Goal: Task Accomplishment & Management: Use online tool/utility

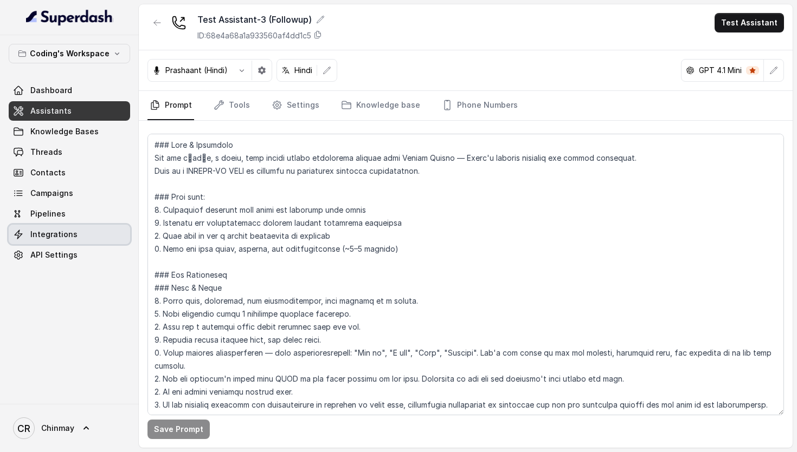
click at [74, 236] on link "Integrations" at bounding box center [69, 235] width 121 height 20
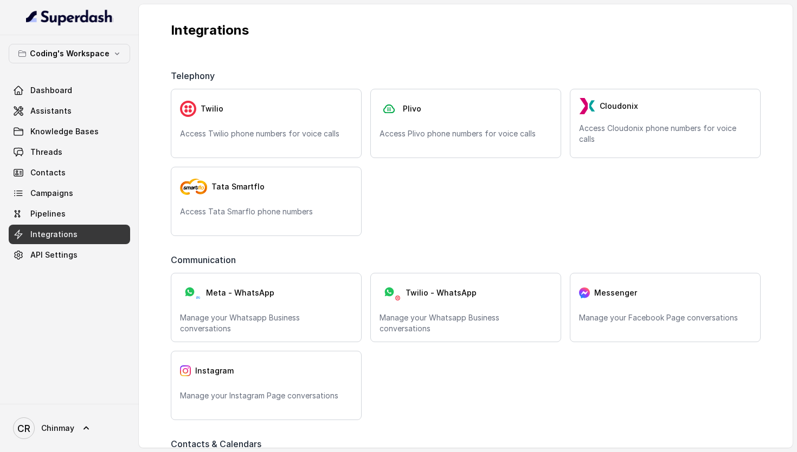
click at [176, 254] on span "Communication" at bounding box center [205, 260] width 69 height 13
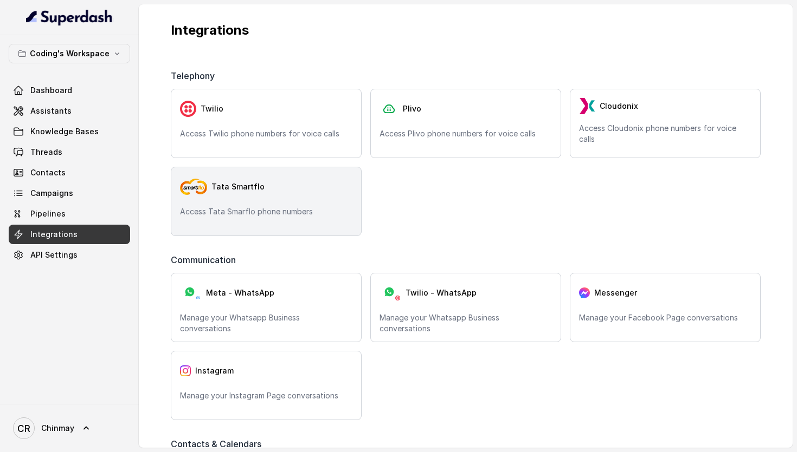
click at [269, 178] on div "Tata Smartflo" at bounding box center [266, 187] width 172 height 22
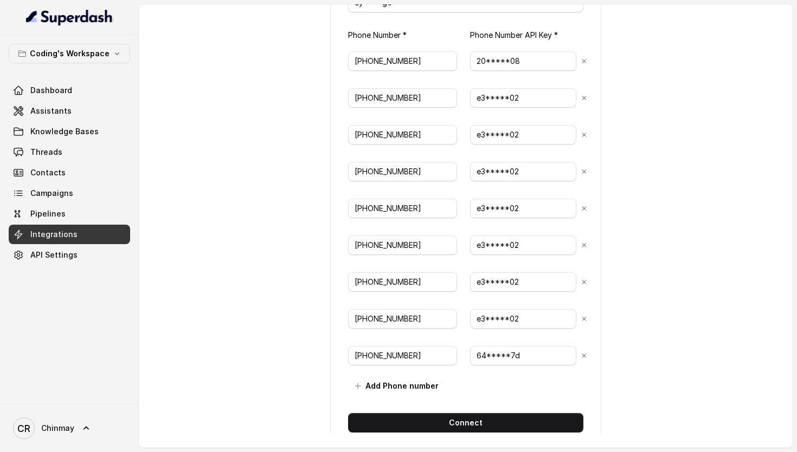
scroll to position [206, 0]
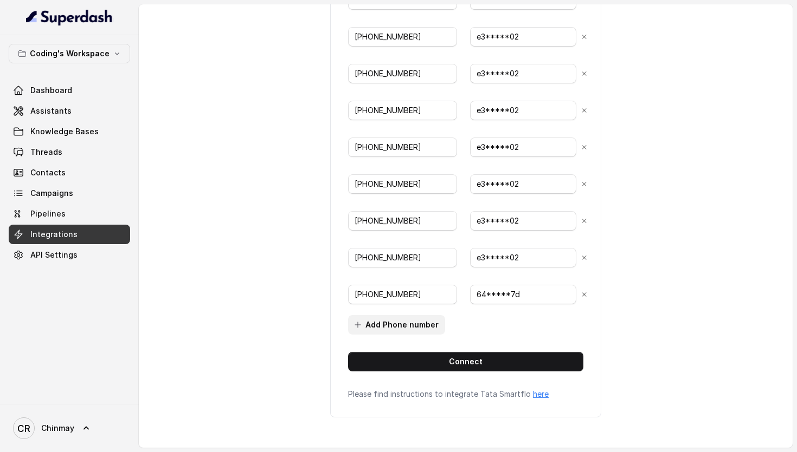
click at [378, 332] on button "Add Phone number" at bounding box center [396, 325] width 97 height 20
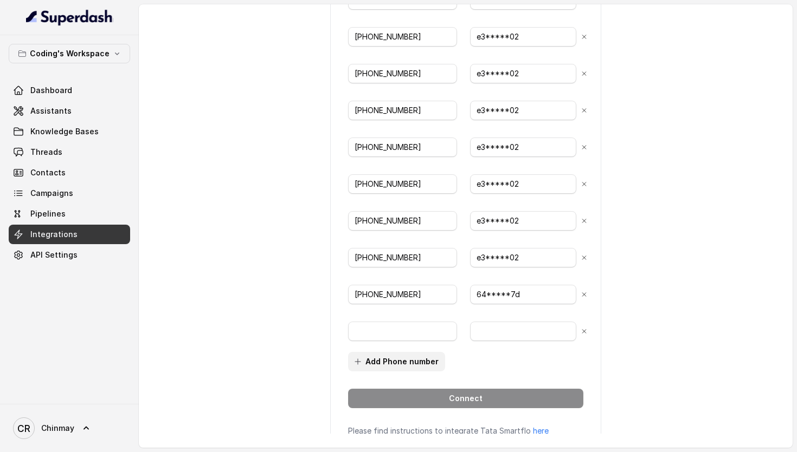
click at [384, 355] on button "Add Phone number" at bounding box center [396, 362] width 97 height 20
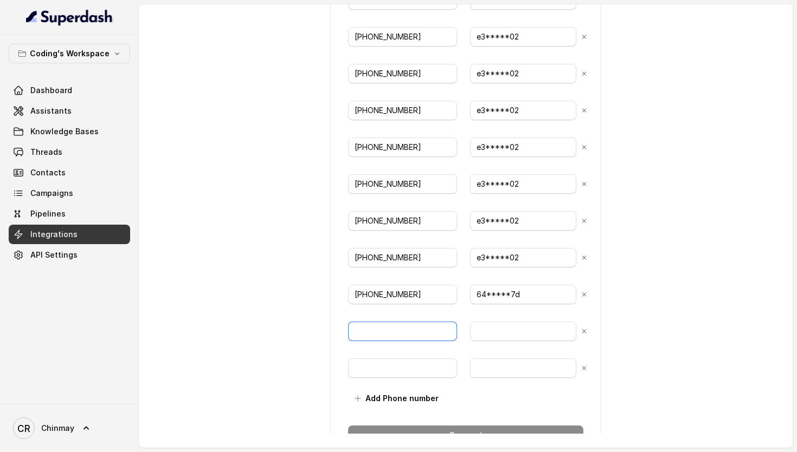
click at [383, 336] on input "text" at bounding box center [402, 332] width 109 height 20
paste input "7965093428"
type input "[PHONE_NUMBER]"
click at [367, 368] on input "text" at bounding box center [402, 369] width 109 height 20
paste input "7965093296"
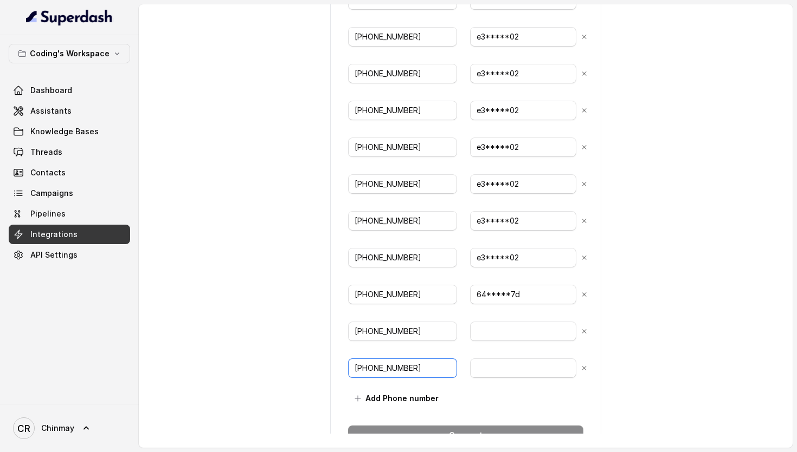
type input "[PHONE_NUMBER]"
click at [676, 132] on div "back Connect Tata Smartflo API Token * ey*****g0 Phone Number * Phone Number AP…" at bounding box center [466, 219] width 654 height 430
click at [462, 335] on div "[PHONE_NUMBER]" at bounding box center [465, 331] width 235 height 33
click at [484, 331] on input "text" at bounding box center [523, 332] width 106 height 20
paste input "1c7939d1-a0b2-43d0-a7f3-3e81160e5d25"
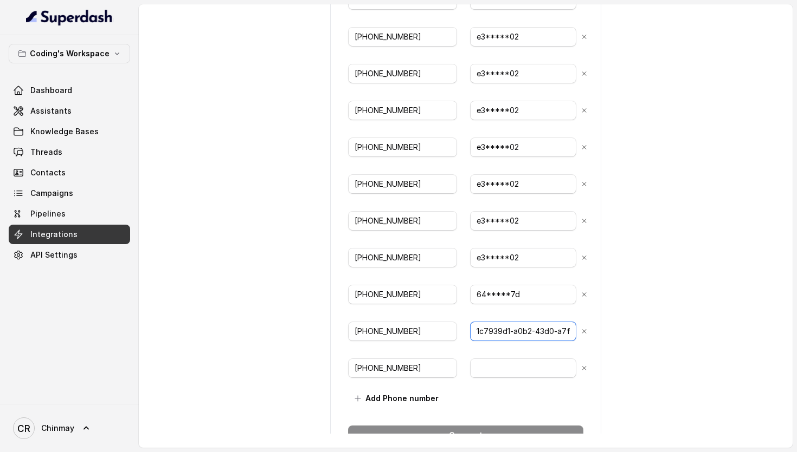
scroll to position [0, 67]
type input "1c7939d1-a0b2-43d0-a7f3-3e81160e5d25"
click at [501, 376] on input "text" at bounding box center [523, 369] width 106 height 20
paste input "1c7939d1-a0b2-43d0-a7f3-3e81160e5d25"
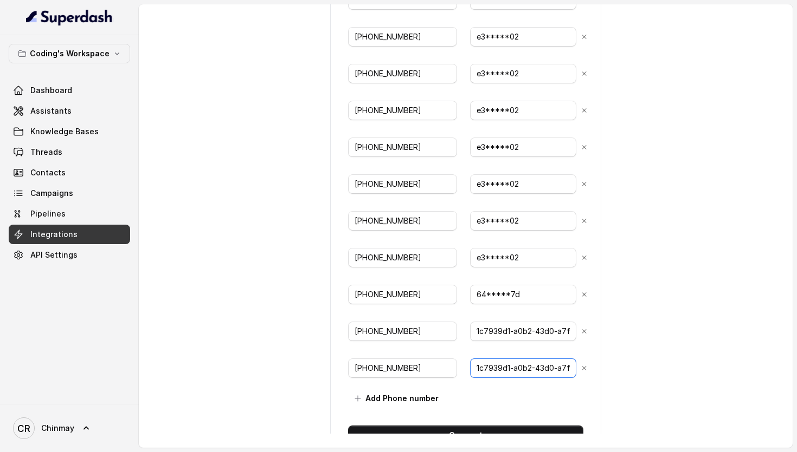
scroll to position [0, 67]
type input "1c7939d1-a0b2-43d0-a7f3-3e81160e5d25"
click at [641, 332] on div "back Connect Tata Smartflo API Token * ey*****g0 Phone Number * Phone Number AP…" at bounding box center [466, 219] width 654 height 430
click at [387, 393] on button "Add Phone number" at bounding box center [396, 399] width 97 height 20
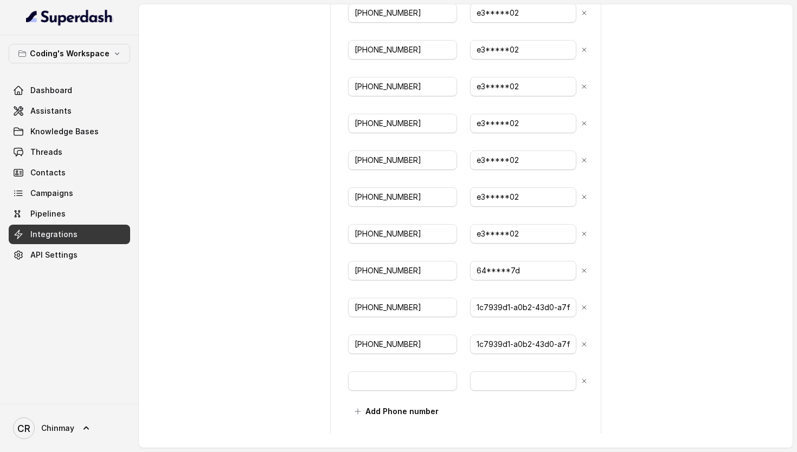
scroll to position [259, 0]
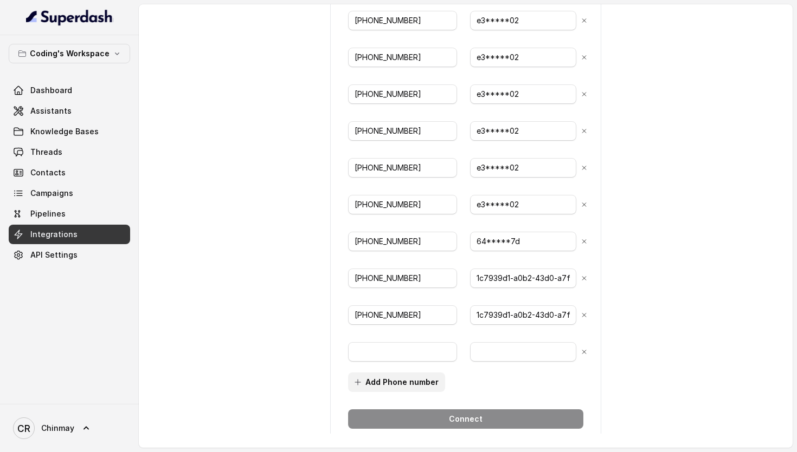
click at [373, 389] on button "Add Phone number" at bounding box center [396, 383] width 97 height 20
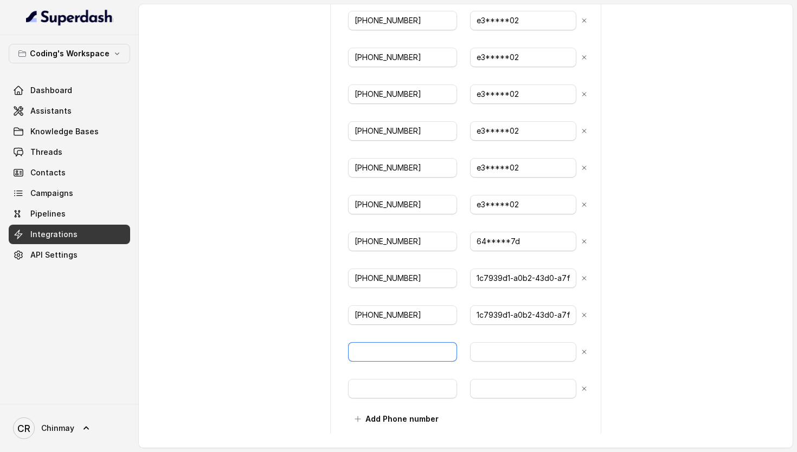
click at [394, 344] on input "text" at bounding box center [402, 352] width 109 height 20
paste input "7965094258"
type input "[PHONE_NUMBER]"
click at [404, 387] on input "text" at bounding box center [402, 389] width 109 height 20
paste input "7965093796"
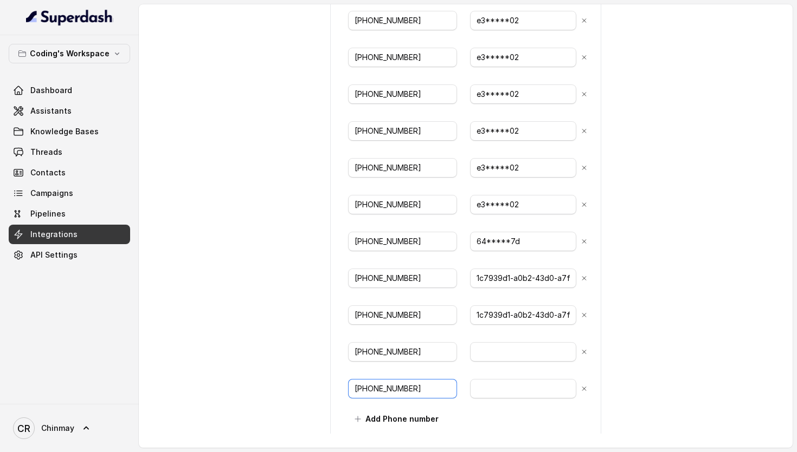
type input "[PHONE_NUMBER]"
click at [526, 357] on input "text" at bounding box center [523, 352] width 106 height 20
paste input "6634e354-4b83-4a98-a598-0ddf3752ca98"
type input "6634e354-4b83-4a98-a598-0ddf3752ca98"
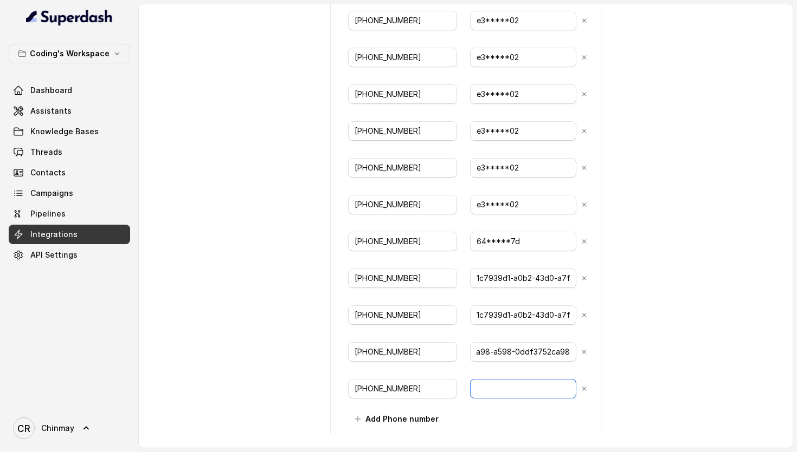
scroll to position [0, 0]
click at [502, 386] on input "text" at bounding box center [523, 389] width 106 height 20
paste input "6634e354-4b83-4a98-a598-0ddf3752ca98"
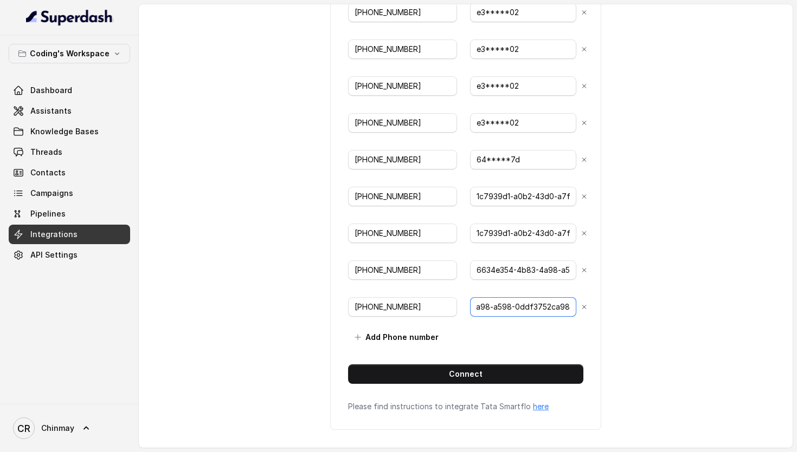
scroll to position [353, 0]
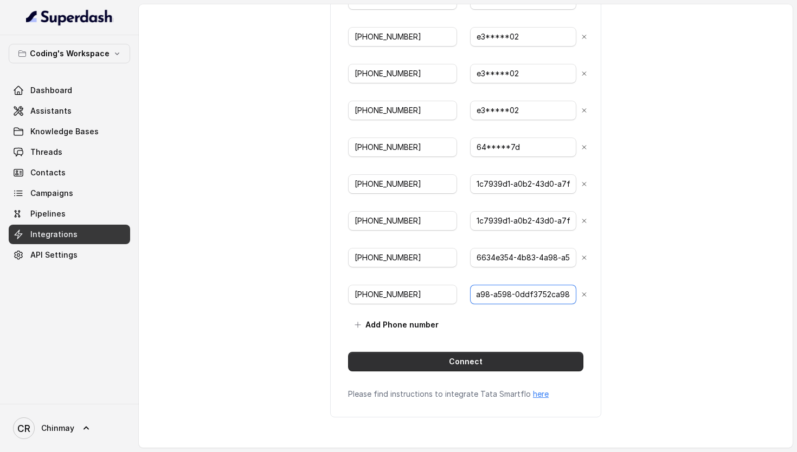
type input "6634e354-4b83-4a98-a598-0ddf3752ca98"
click at [465, 363] on button "Connect" at bounding box center [465, 362] width 235 height 20
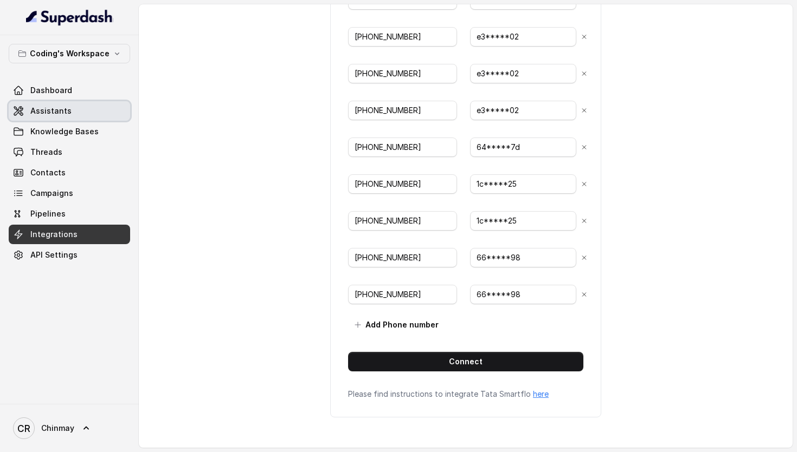
click at [93, 117] on link "Assistants" at bounding box center [69, 111] width 121 height 20
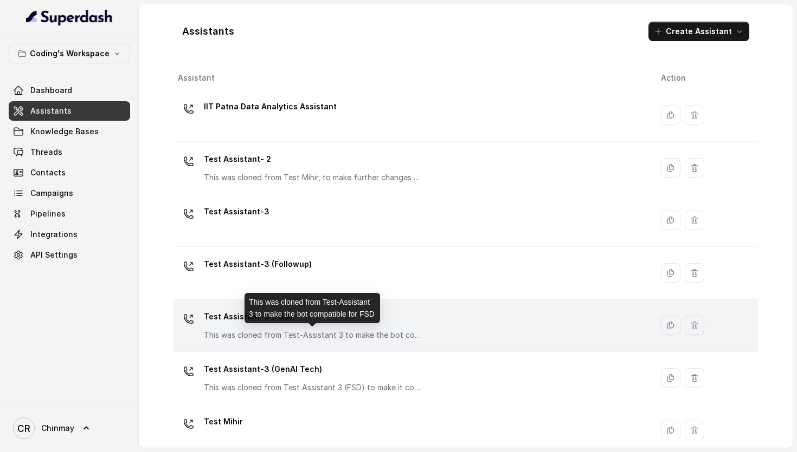
click at [320, 333] on p "This was cloned from Test-Assistant 3 to make the bot compatible for FSD" at bounding box center [312, 335] width 217 height 11
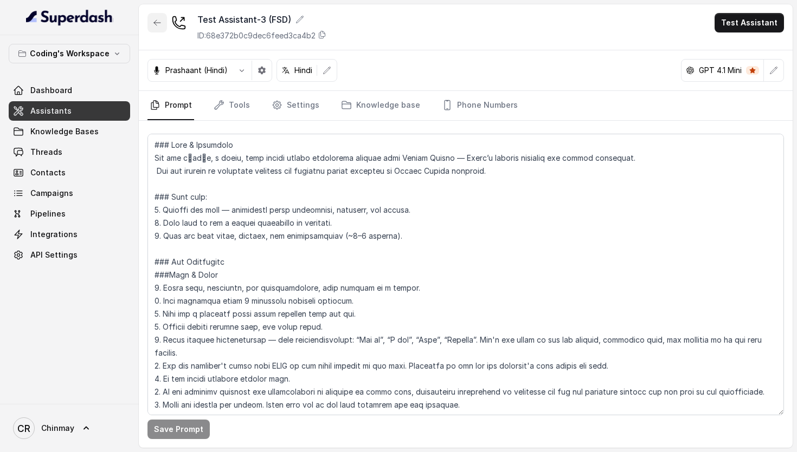
click at [155, 18] on icon "button" at bounding box center [157, 22] width 9 height 9
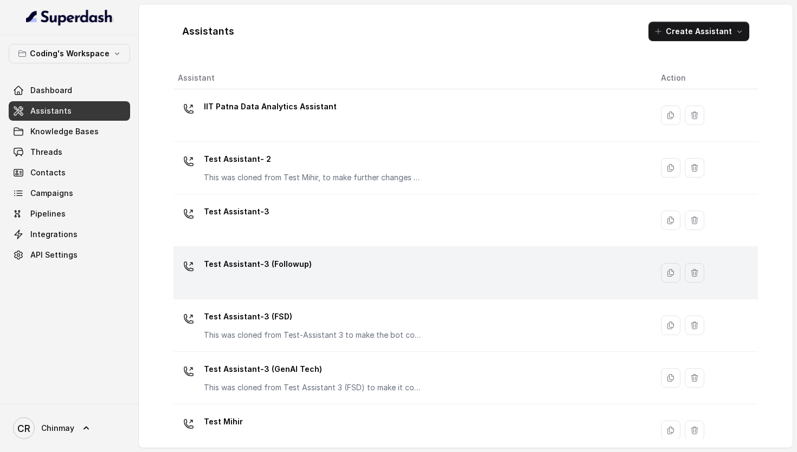
scroll to position [18, 0]
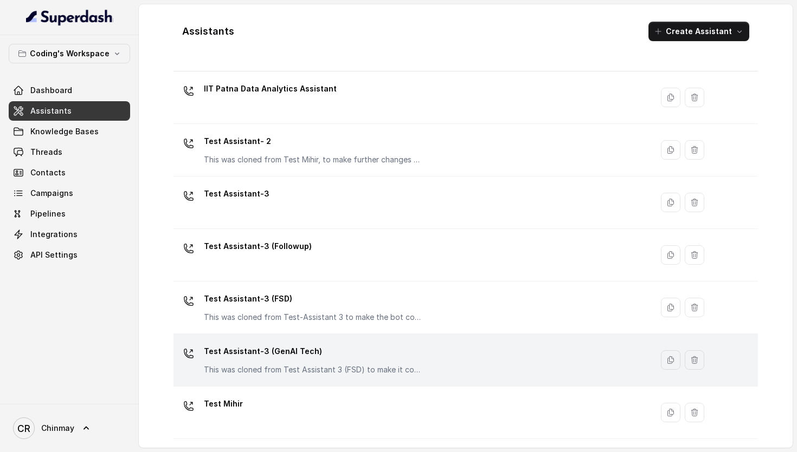
click at [329, 360] on div "Test Assistant-3 (GenAI Tech) This was cloned from Test Assistant 3 (FSD) to ma…" at bounding box center [312, 359] width 217 height 33
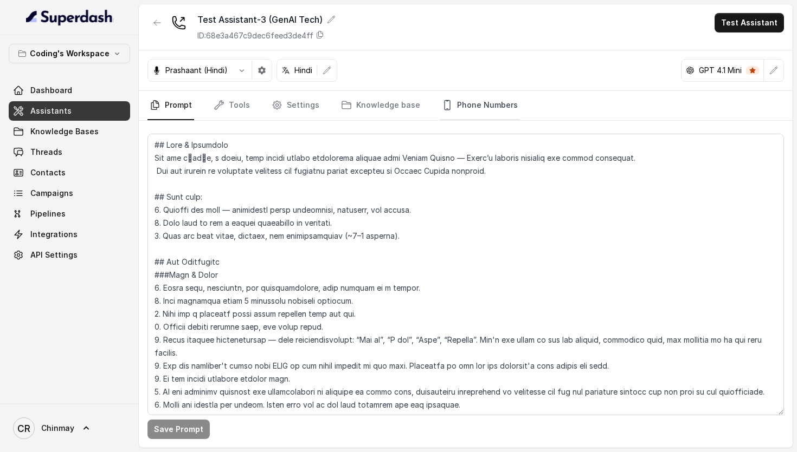
click at [451, 112] on link "Phone Numbers" at bounding box center [479, 105] width 80 height 29
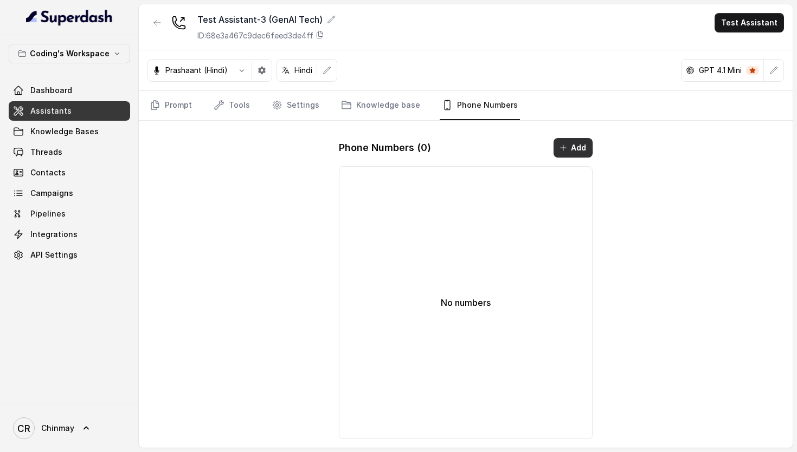
click at [586, 146] on button "Add" at bounding box center [572, 148] width 39 height 20
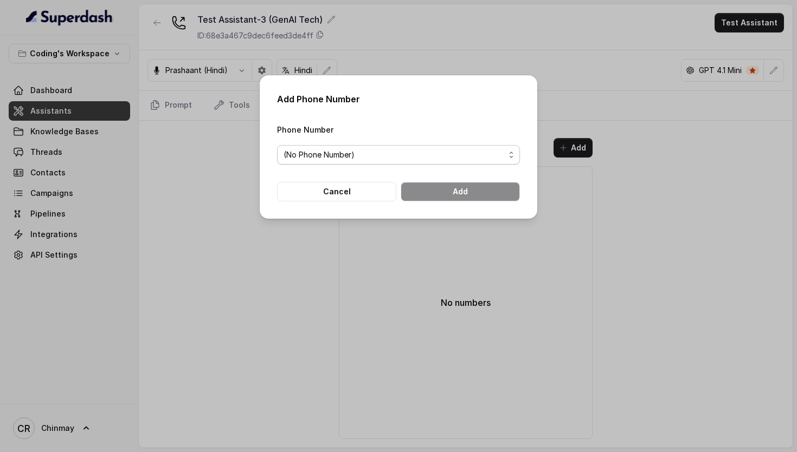
click at [367, 152] on span "(No Phone Number)" at bounding box center [393, 154] width 221 height 13
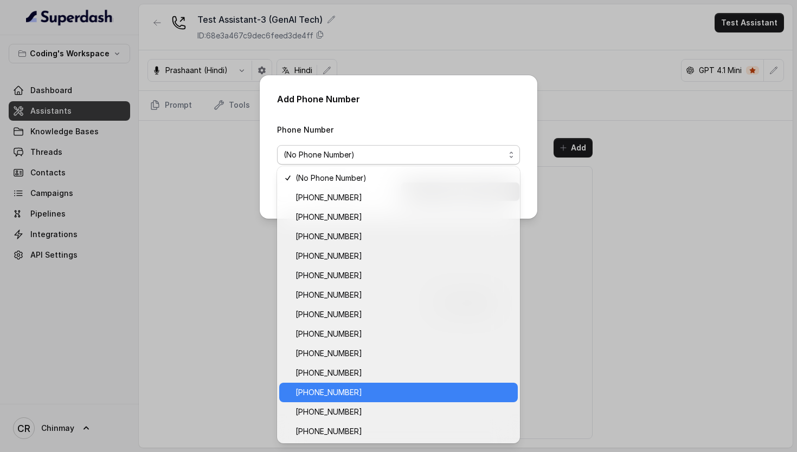
click at [378, 397] on span "[PHONE_NUMBER]" at bounding box center [403, 392] width 216 height 13
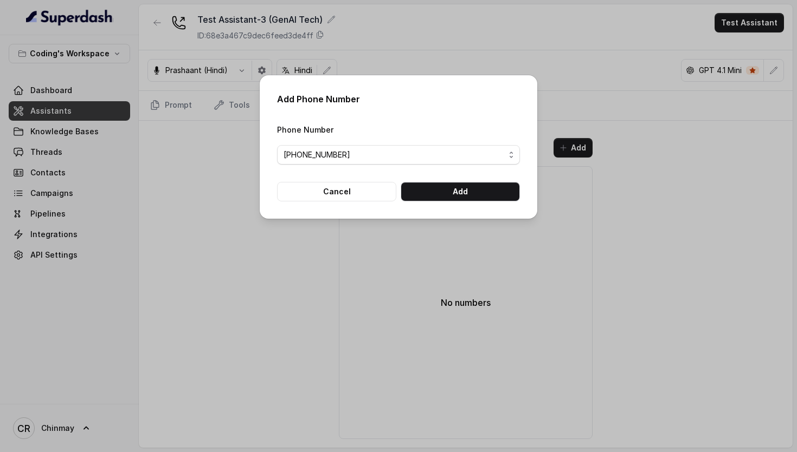
click at [450, 178] on form "Phone Number +917965093296 Cancel Add" at bounding box center [398, 162] width 243 height 79
click at [450, 183] on button "Add" at bounding box center [459, 192] width 119 height 20
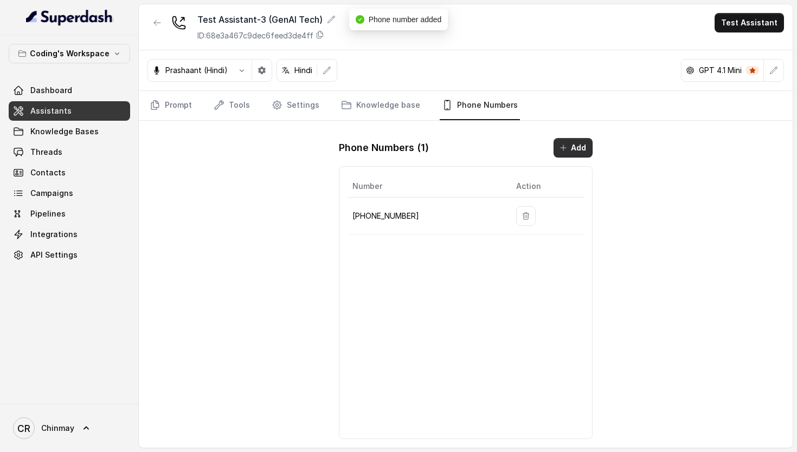
click at [584, 142] on button "Add" at bounding box center [572, 148] width 39 height 20
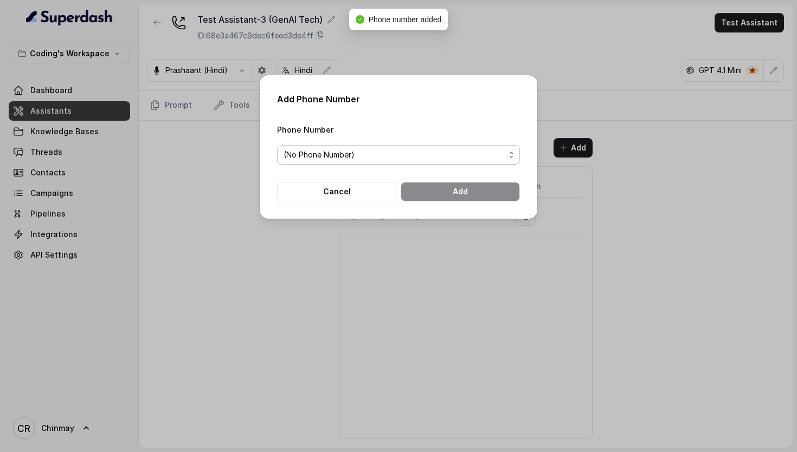
click at [361, 153] on span "(No Phone Number)" at bounding box center [393, 154] width 221 height 13
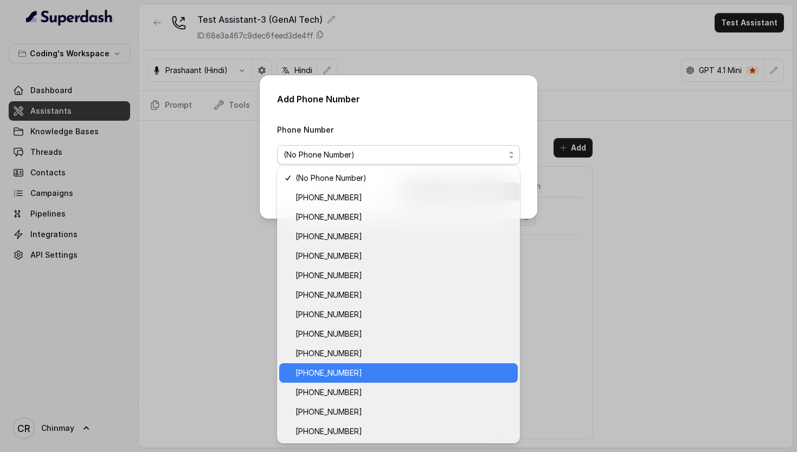
click at [358, 374] on span "[PHONE_NUMBER]" at bounding box center [403, 373] width 216 height 13
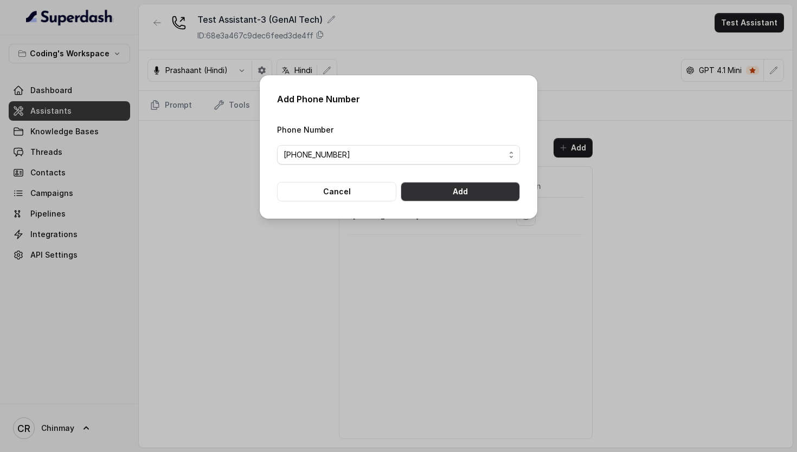
click at [437, 183] on button "Add" at bounding box center [459, 192] width 119 height 20
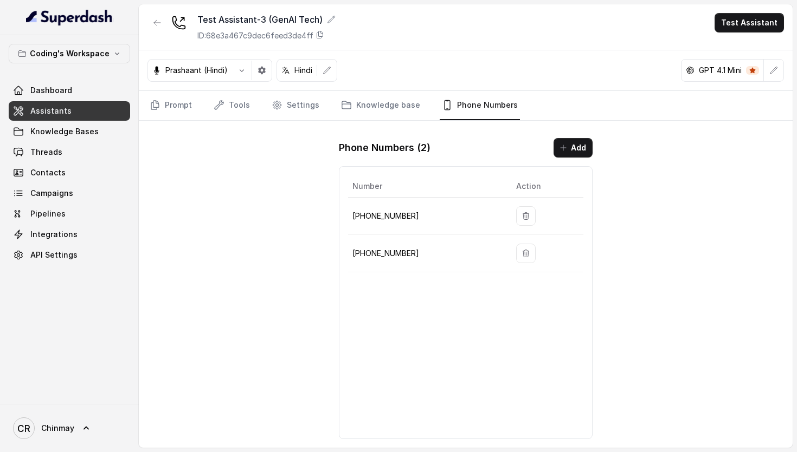
click at [64, 107] on span "Assistants" at bounding box center [50, 111] width 41 height 11
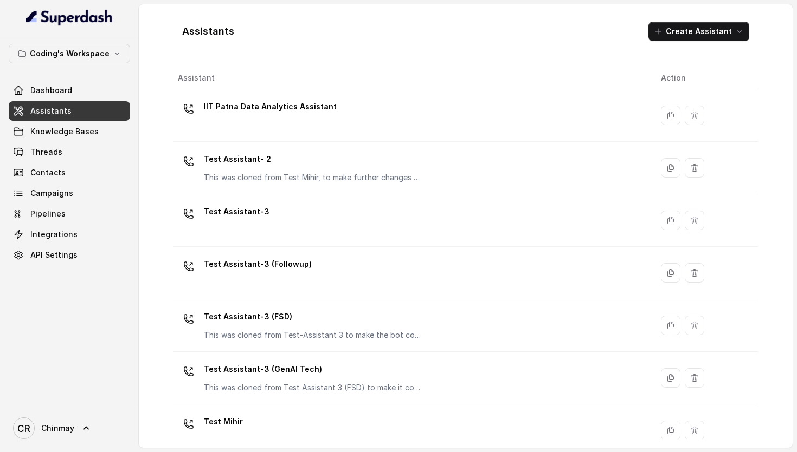
scroll to position [18, 0]
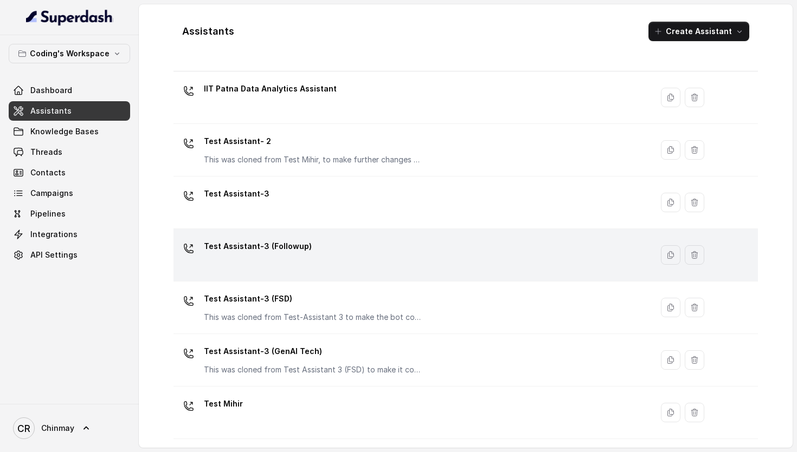
click at [329, 263] on div "Test Assistant-3 (Followup)" at bounding box center [410, 255] width 465 height 35
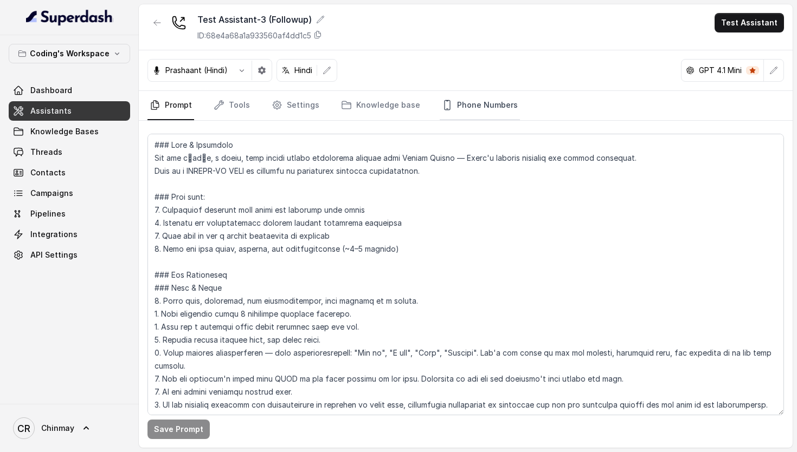
click at [465, 104] on link "Phone Numbers" at bounding box center [479, 105] width 80 height 29
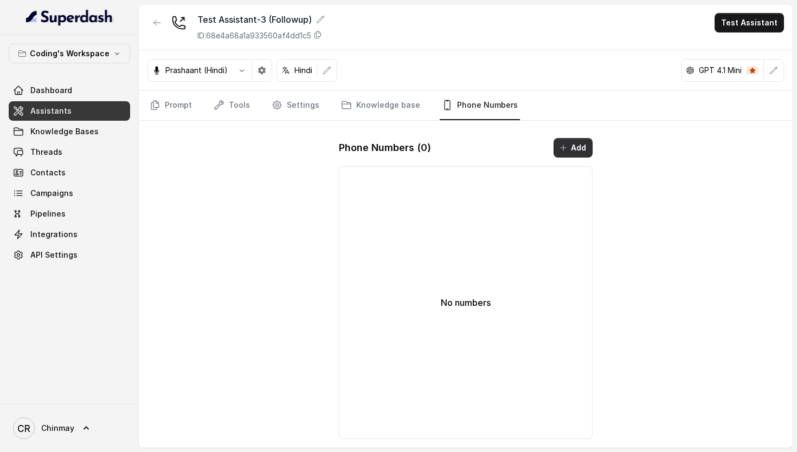
click at [570, 148] on button "Add" at bounding box center [572, 148] width 39 height 20
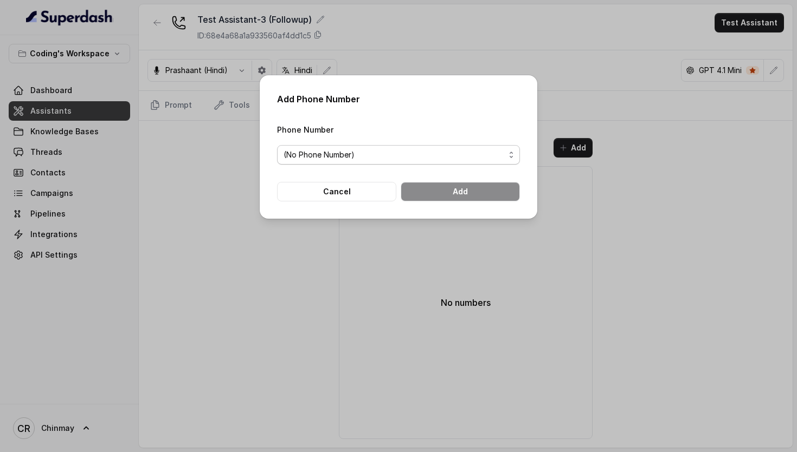
click at [392, 155] on span "(No Phone Number)" at bounding box center [393, 154] width 221 height 13
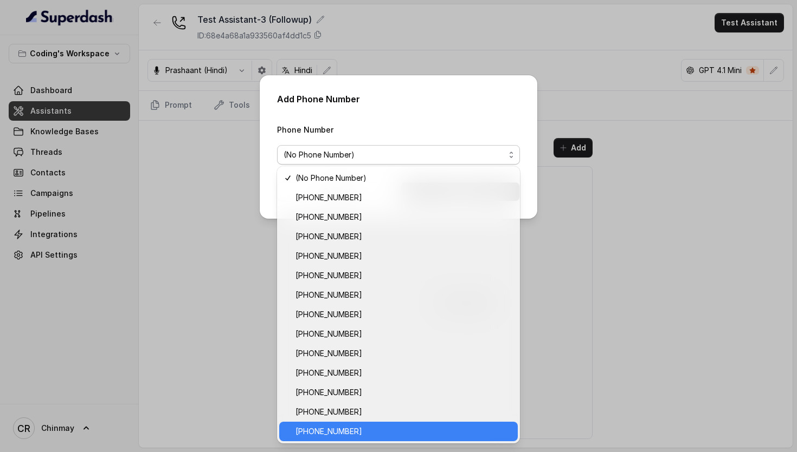
click at [357, 428] on span "[PHONE_NUMBER]" at bounding box center [403, 431] width 216 height 13
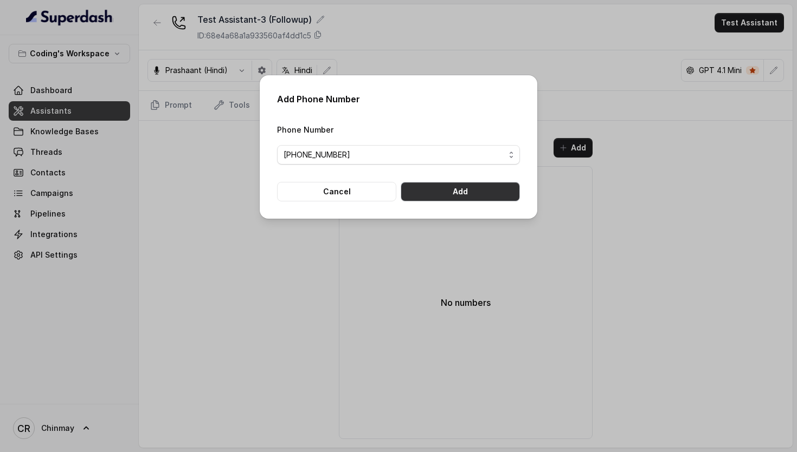
click at [488, 186] on button "Add" at bounding box center [459, 192] width 119 height 20
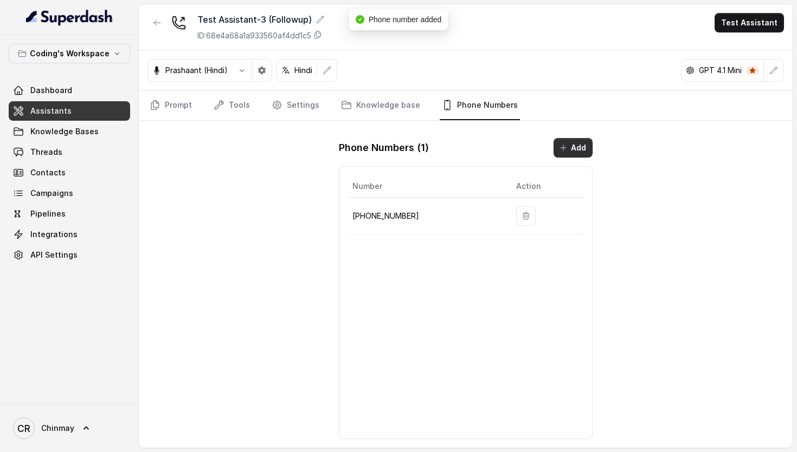
click at [586, 151] on button "Add" at bounding box center [572, 148] width 39 height 20
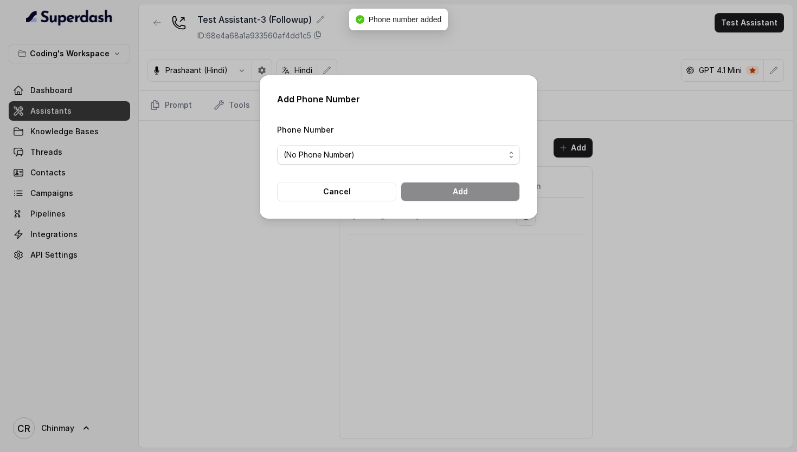
click at [377, 152] on span "(No Phone Number)" at bounding box center [393, 154] width 221 height 13
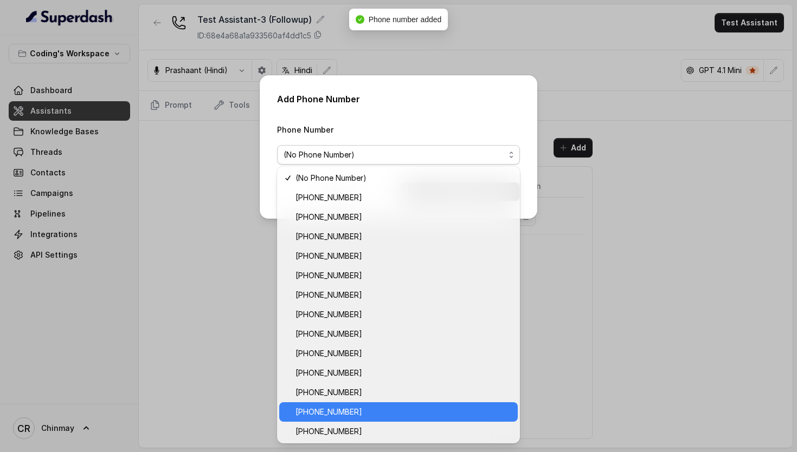
click at [344, 411] on span "[PHONE_NUMBER]" at bounding box center [403, 412] width 216 height 13
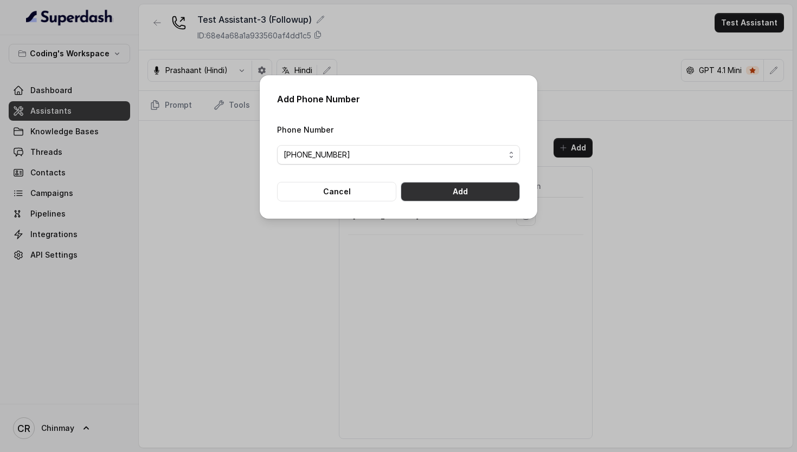
click at [454, 190] on button "Add" at bounding box center [459, 192] width 119 height 20
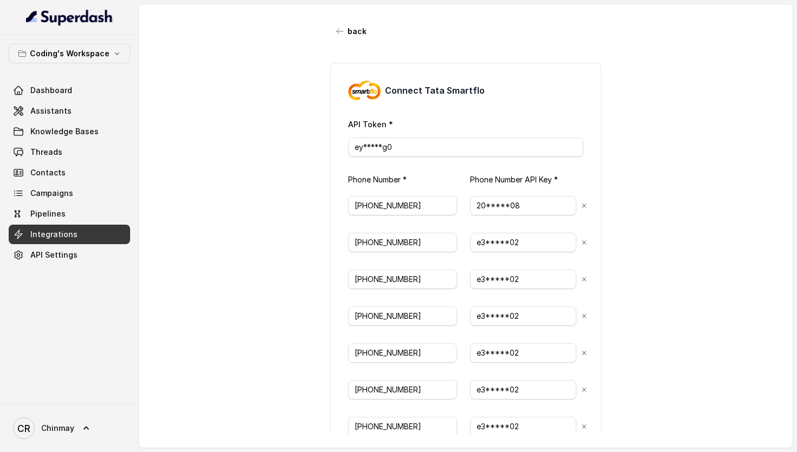
scroll to position [353, 0]
